Goal: Navigation & Orientation: Find specific page/section

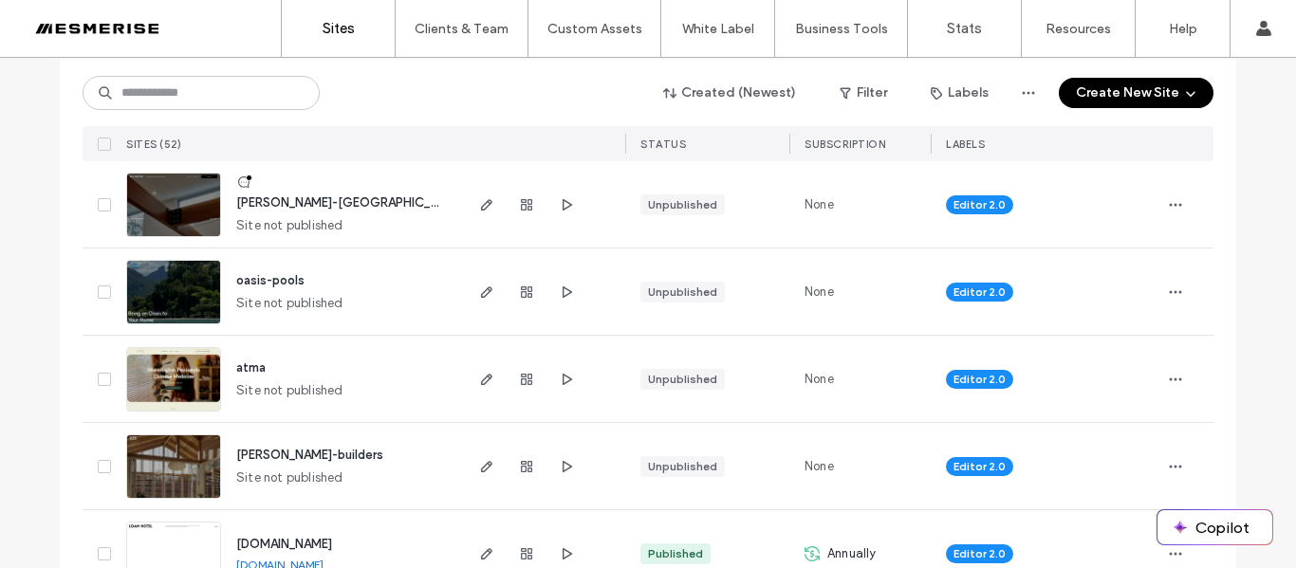
scroll to position [212, 0]
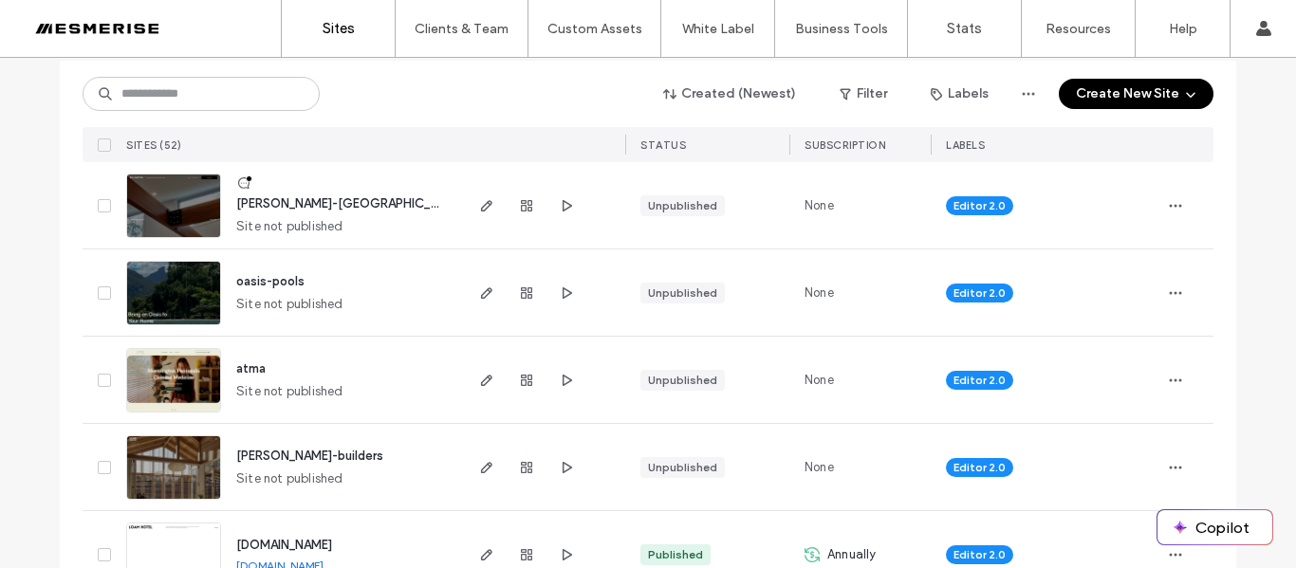
click at [191, 210] on img at bounding box center [173, 239] width 93 height 129
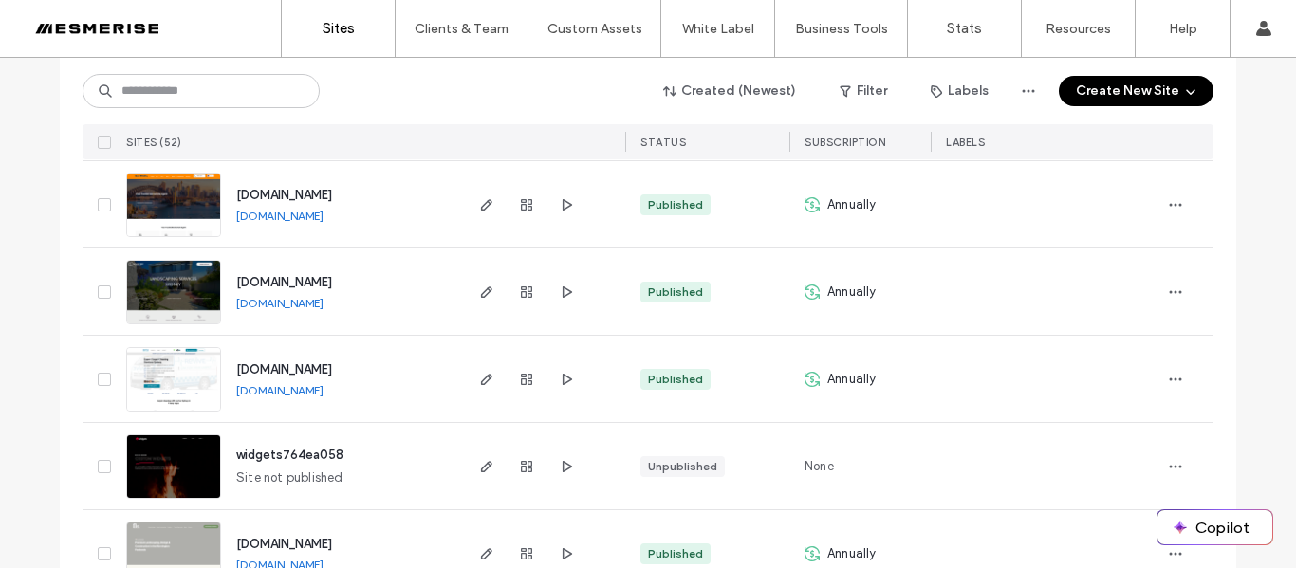
scroll to position [1959, 0]
click at [253, 87] on input at bounding box center [201, 91] width 237 height 34
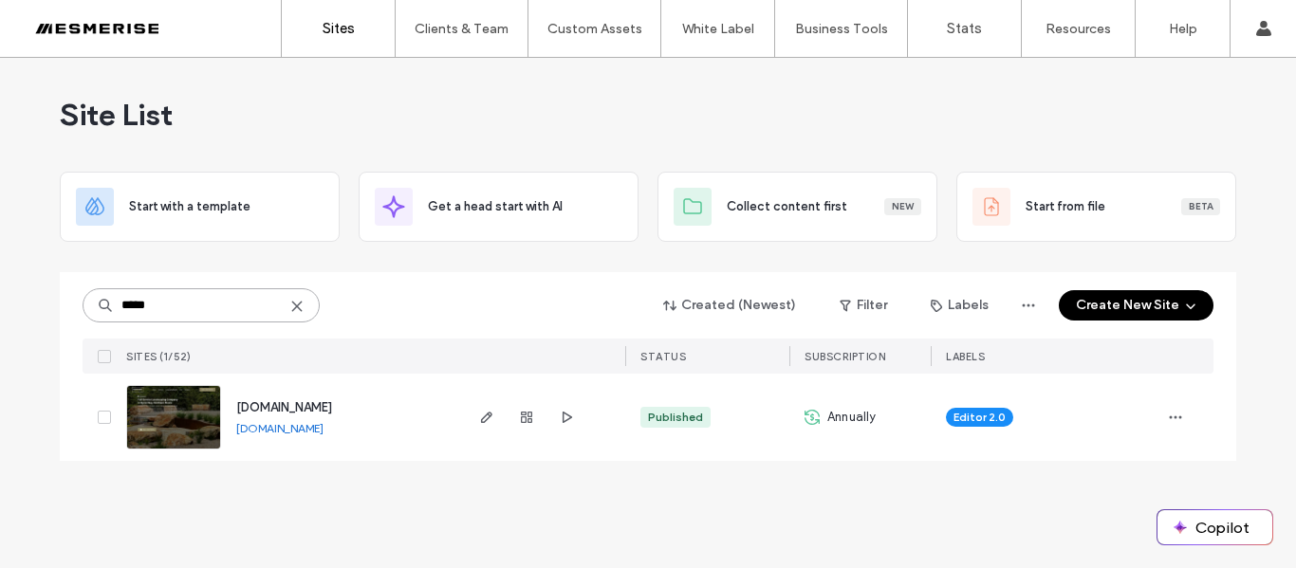
scroll to position [0, 0]
type input "*****"
click at [298, 308] on use at bounding box center [296, 306] width 9 height 9
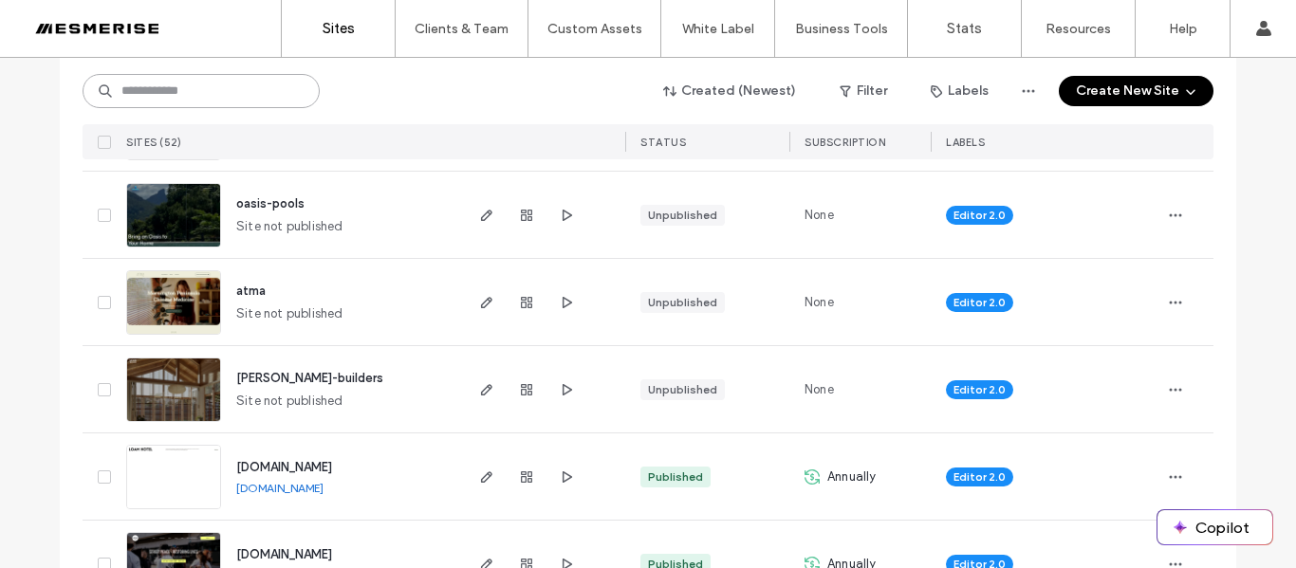
scroll to position [290, 0]
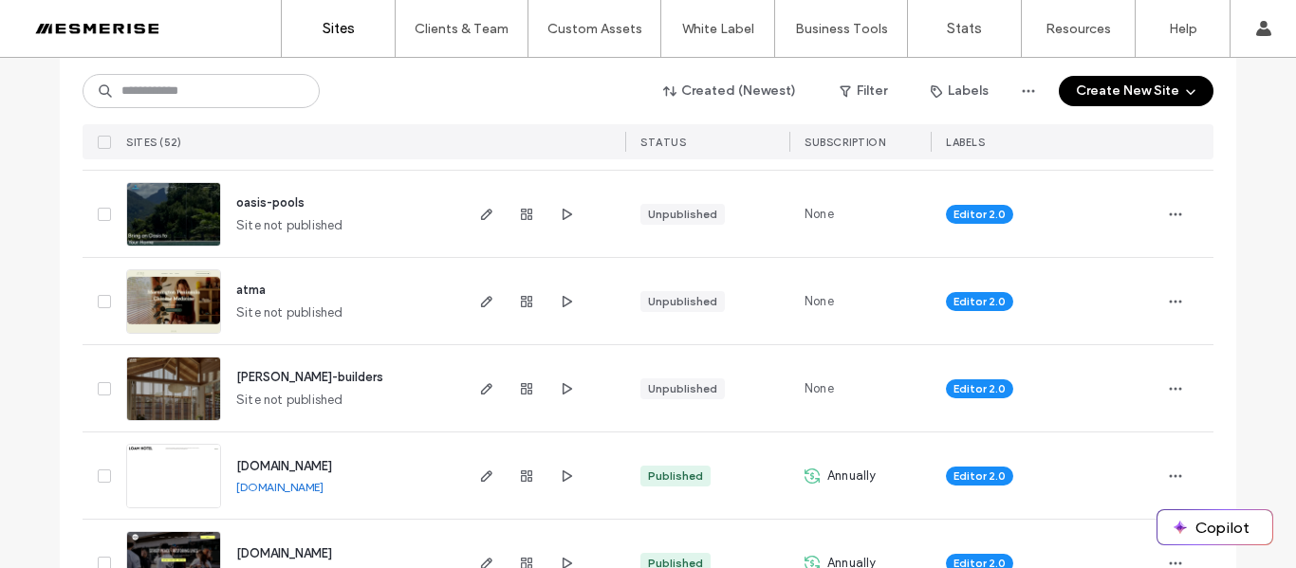
click at [178, 311] on img at bounding box center [173, 334] width 93 height 129
